Goal: Navigation & Orientation: Find specific page/section

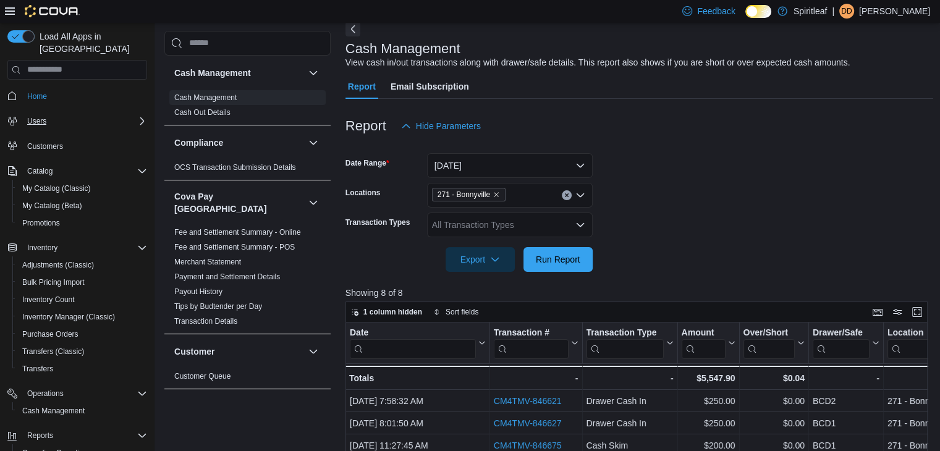
scroll to position [20, 0]
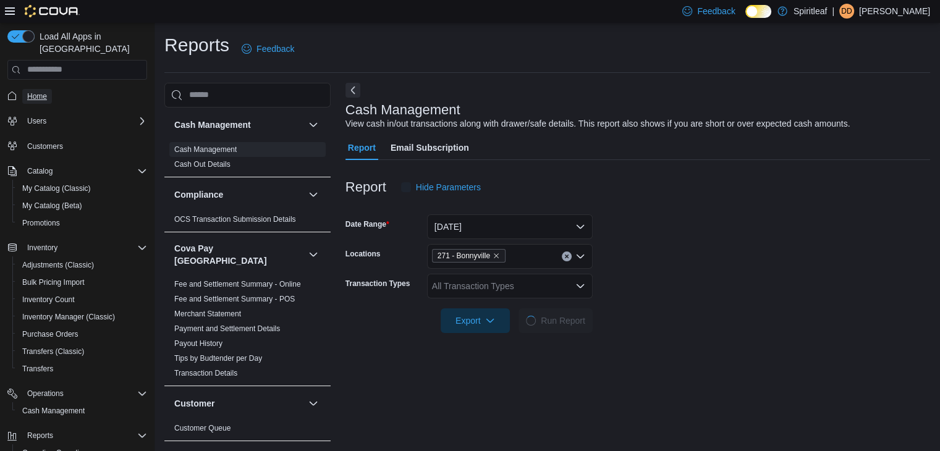
click at [35, 92] on span "Home" at bounding box center [37, 97] width 20 height 10
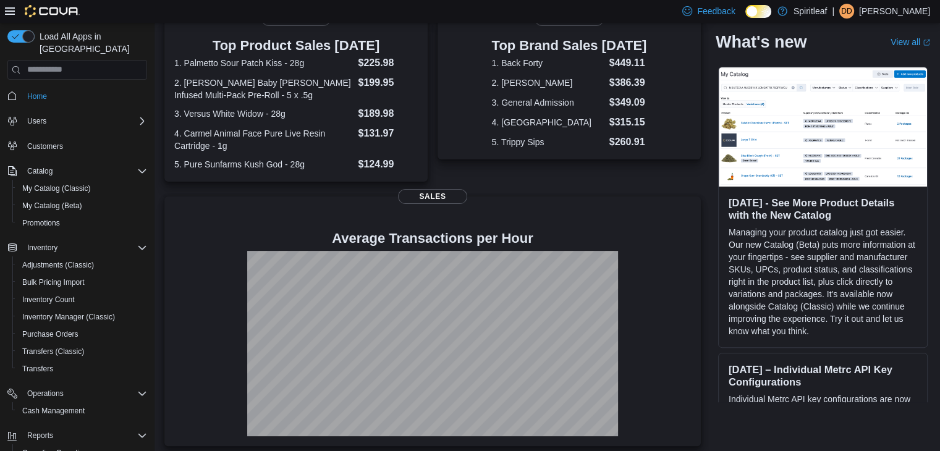
scroll to position [268, 0]
